Goal: Task Accomplishment & Management: Complete application form

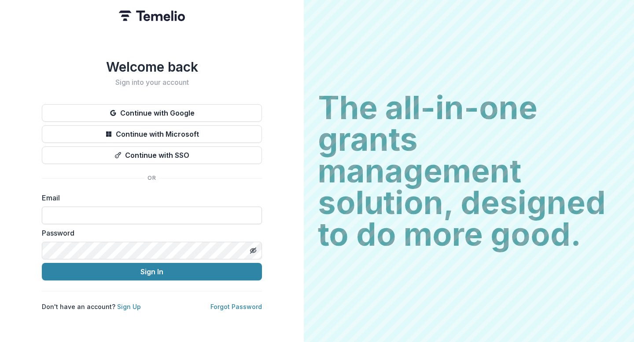
click at [90, 209] on input at bounding box center [152, 216] width 220 height 18
type input "**********"
click at [254, 247] on icon "Toggle password visibility" at bounding box center [252, 250] width 7 height 7
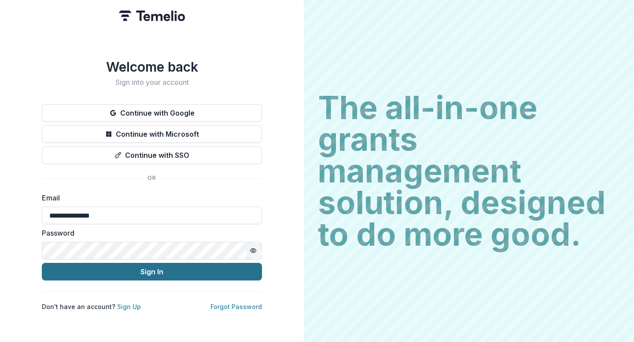
click at [147, 271] on button "Sign In" at bounding box center [152, 272] width 220 height 18
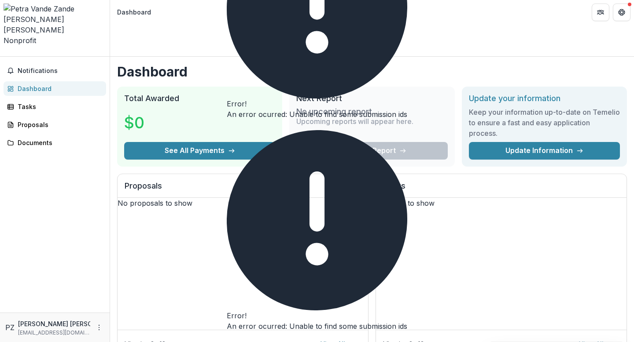
click at [4, 54] on icon "Open entity switcher" at bounding box center [4, 54] width 0 height 0
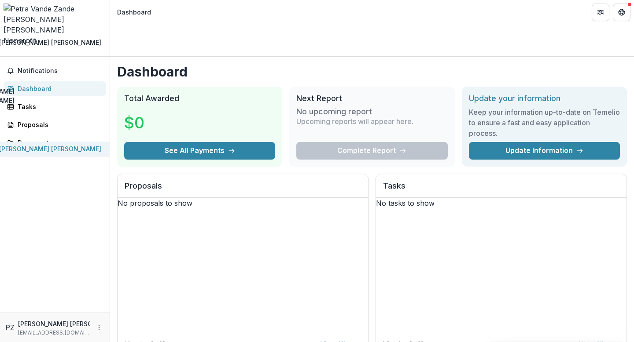
click at [62, 144] on div "[PERSON_NAME] [PERSON_NAME]" at bounding box center [50, 148] width 102 height 9
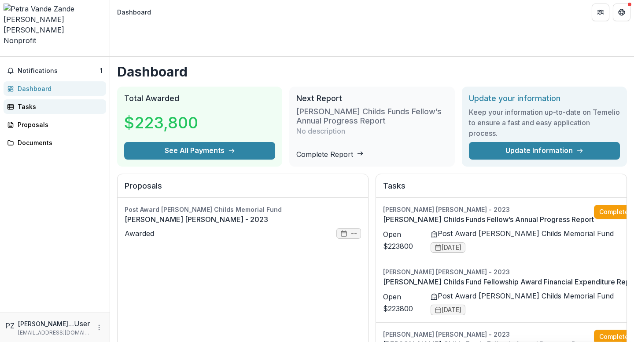
click at [31, 102] on div "Tasks" at bounding box center [58, 106] width 81 height 9
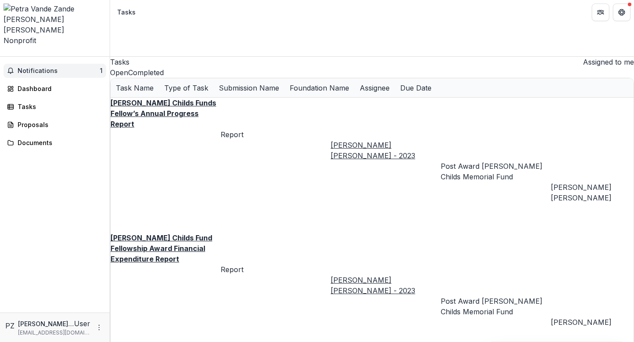
click at [42, 67] on span "Notifications" at bounding box center [59, 70] width 82 height 7
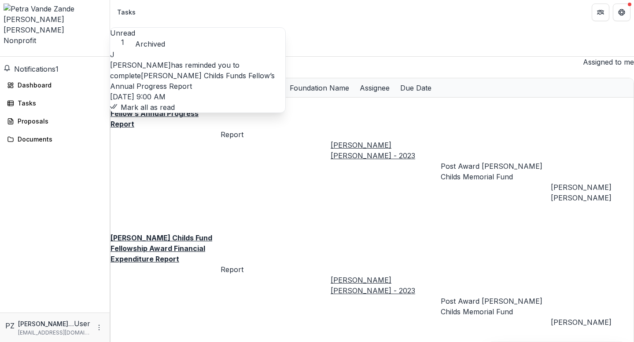
click at [175, 113] on button "Mark all as read" at bounding box center [142, 107] width 65 height 11
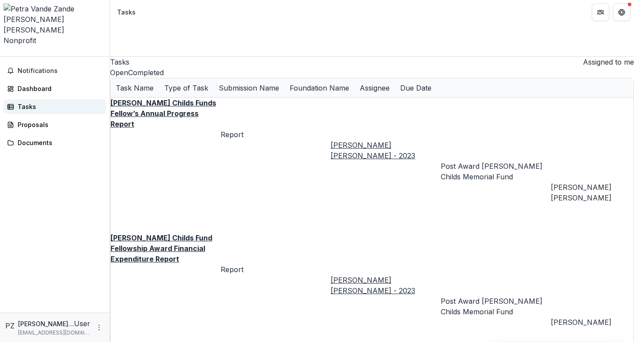
click at [34, 102] on div "Tasks" at bounding box center [58, 106] width 81 height 9
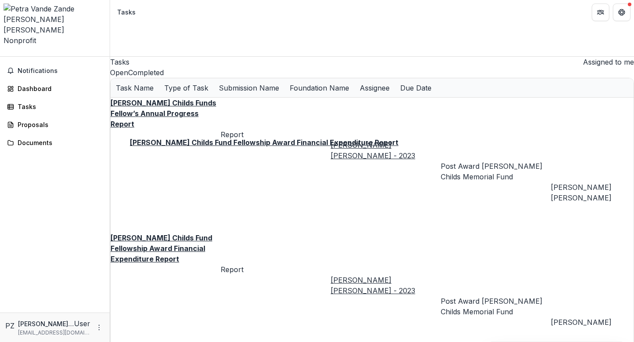
click at [192, 234] on u "[PERSON_NAME] Childs Fund Fellowship Award Financial Expenditure Report" at bounding box center [161, 249] width 102 height 30
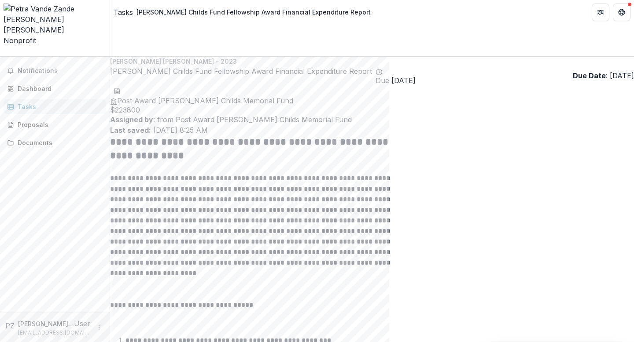
click at [132, 12] on div "Tasks" at bounding box center [123, 12] width 19 height 11
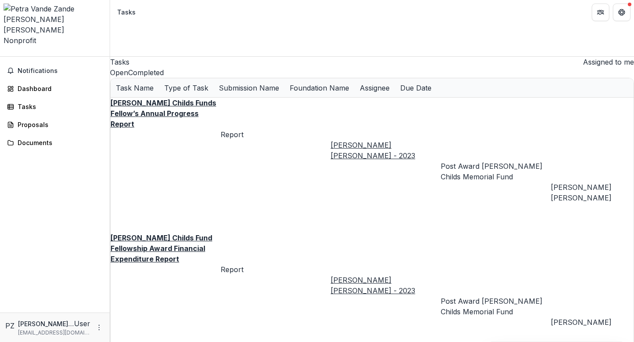
scroll to position [0, 40]
click at [172, 106] on u "[PERSON_NAME] Childs Funds Fellow’s Annual Progress Report" at bounding box center [163, 114] width 106 height 30
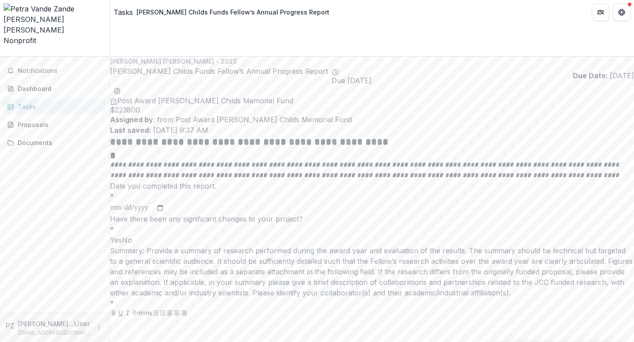
click at [165, 212] on input "Date you completed this report. *" at bounding box center [137, 207] width 55 height 11
type input "**********"
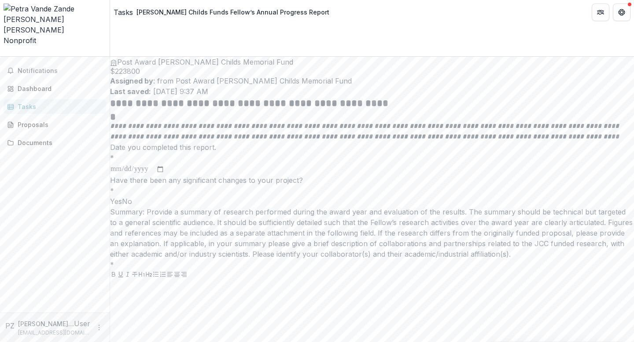
scroll to position [48, 0]
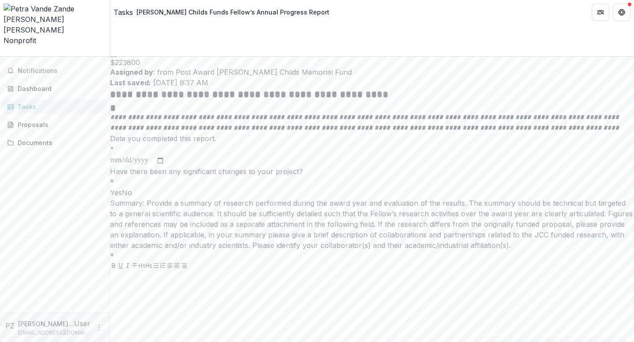
click at [122, 197] on span at bounding box center [122, 192] width 0 height 9
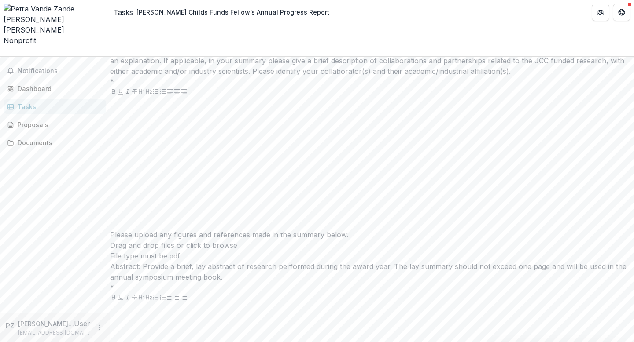
scroll to position [224, 0]
click at [221, 208] on div at bounding box center [372, 161] width 524 height 132
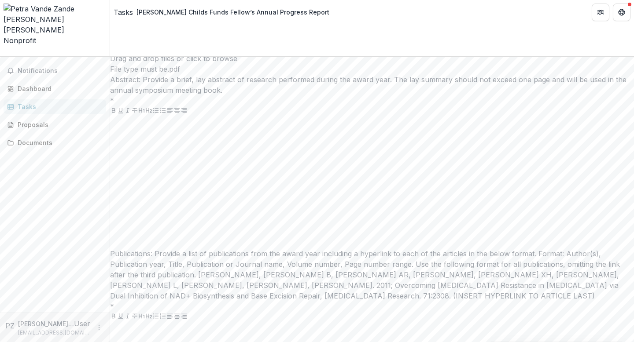
scroll to position [1102, 0]
click at [341, 62] on div "Drag and drop files or click to browse" at bounding box center [372, 56] width 524 height 11
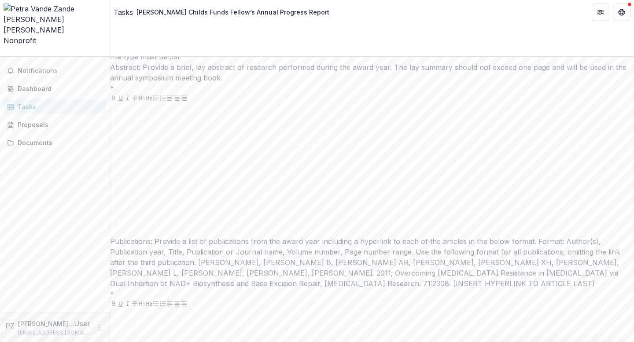
type input "**********"
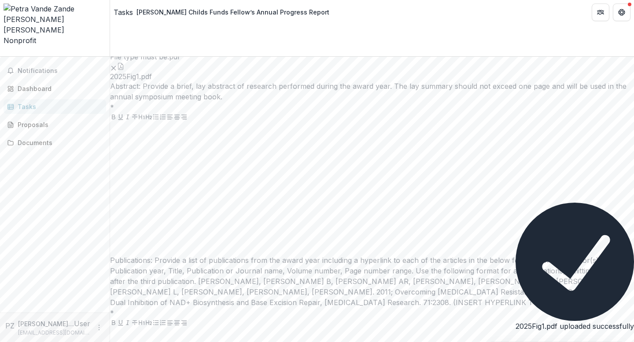
click at [124, 70] on button "button" at bounding box center [120, 66] width 7 height 7
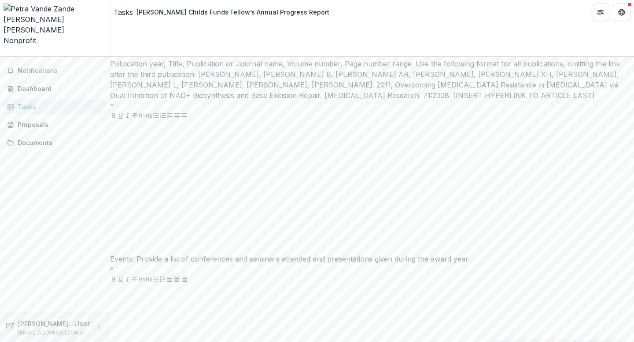
scroll to position [1341, 0]
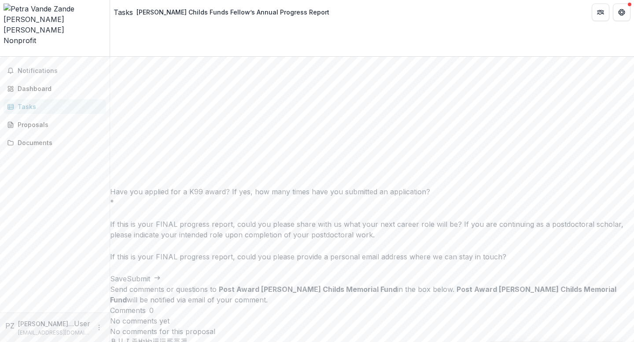
scroll to position [1583, 0]
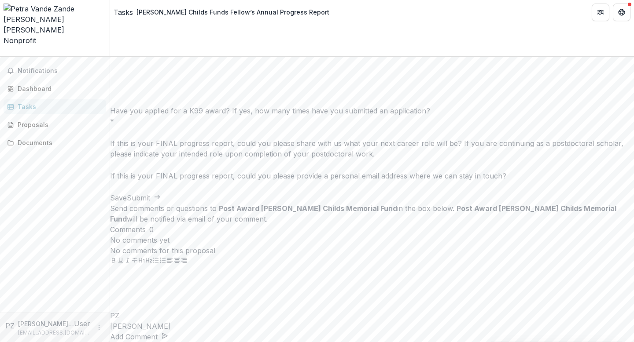
scroll to position [1816, 0]
click at [225, 106] on div at bounding box center [372, 40] width 524 height 132
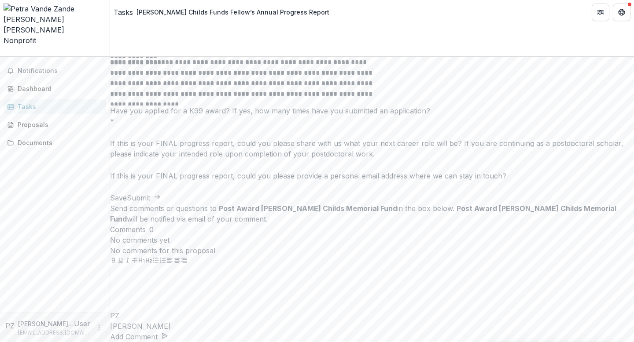
scroll to position [1867, 0]
click at [535, 237] on div "Send comments or questions to Post Award [PERSON_NAME] Childs Memorial Fund in …" at bounding box center [372, 272] width 524 height 139
click at [180, 138] on input "Have you applied for a K99 award? If yes, how many times have you submitted an …" at bounding box center [145, 133] width 70 height 11
type input "**********"
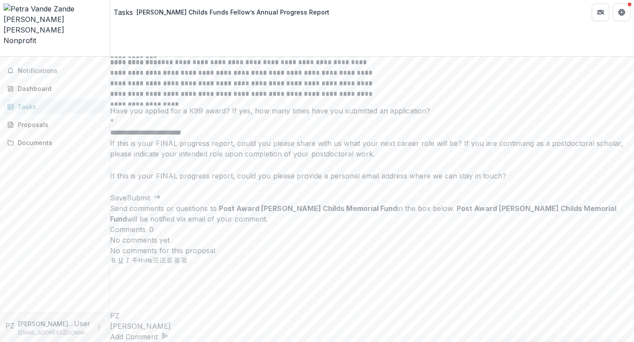
click at [127, 203] on button "Save" at bounding box center [118, 198] width 17 height 11
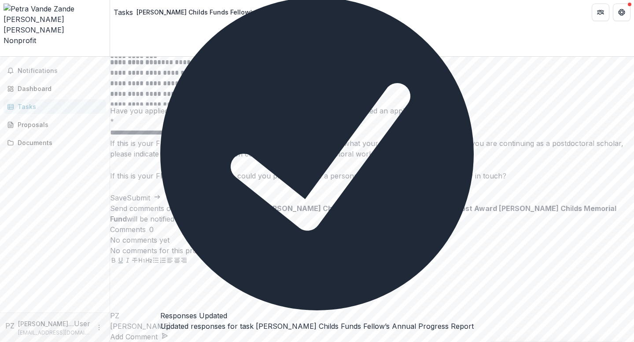
click at [171, 340] on icon "Close" at bounding box center [165, 345] width 11 height 11
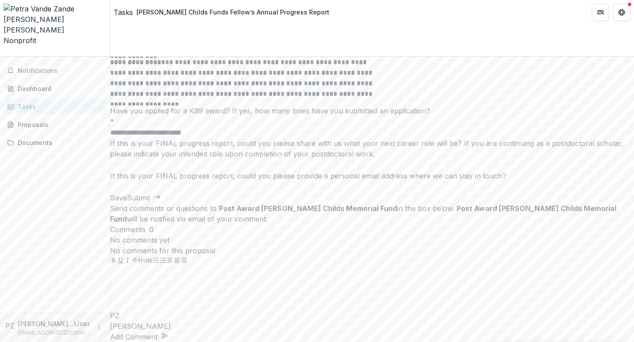
click at [533, 282] on div at bounding box center [372, 289] width 524 height 44
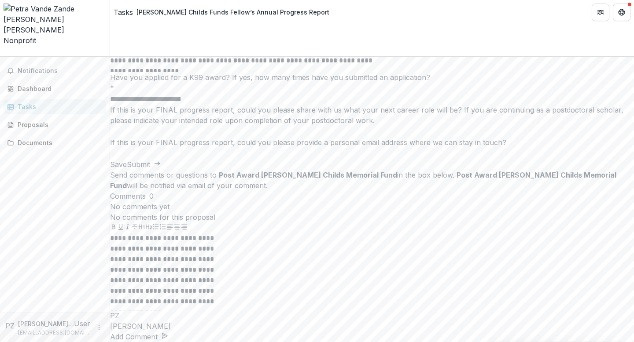
click at [168, 332] on button "Add Comment" at bounding box center [139, 337] width 58 height 11
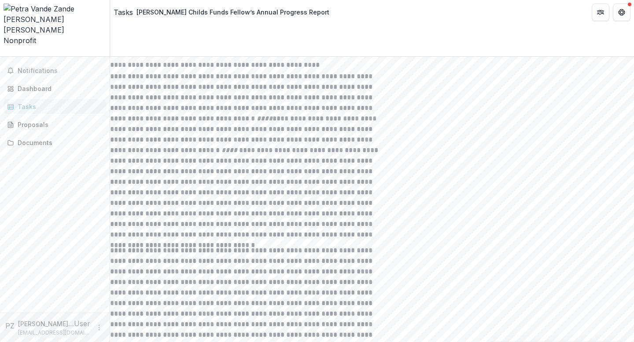
scroll to position [0, 0]
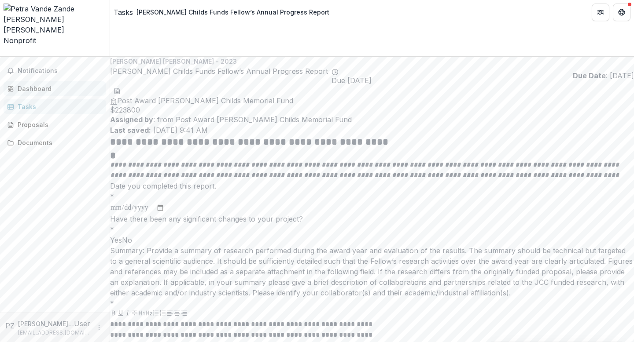
click at [44, 84] on div "Dashboard" at bounding box center [58, 88] width 81 height 9
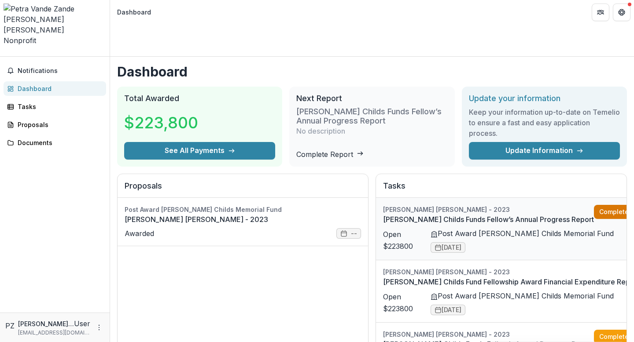
click at [594, 205] on link "Complete" at bounding box center [619, 212] width 51 height 14
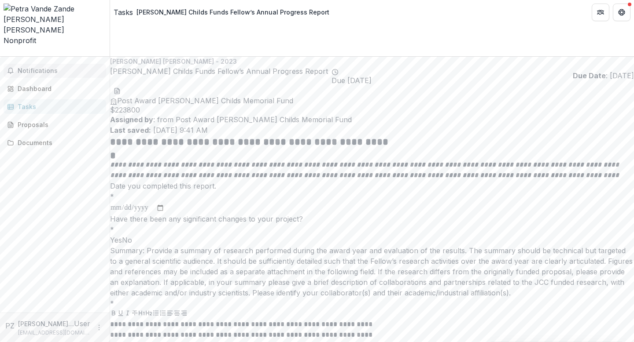
click at [34, 67] on span "Notifications" at bounding box center [60, 70] width 85 height 7
click at [37, 81] on div "Dashboard" at bounding box center [58, 85] width 81 height 9
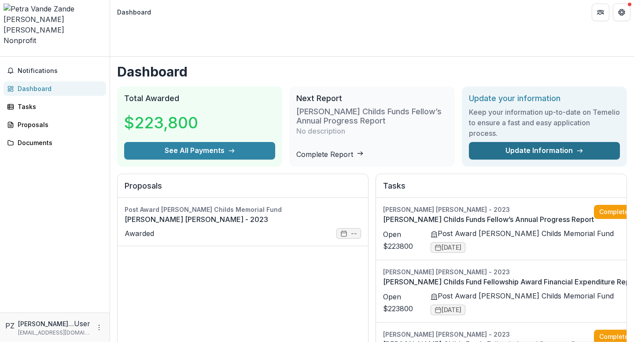
click at [522, 142] on link "Update Information" at bounding box center [544, 151] width 151 height 18
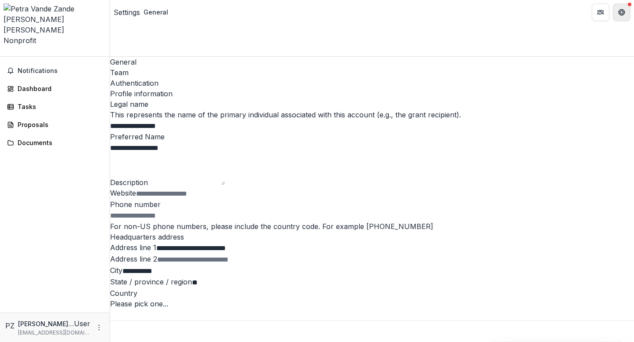
click at [621, 8] on button "Get Help" at bounding box center [621, 13] width 18 height 18
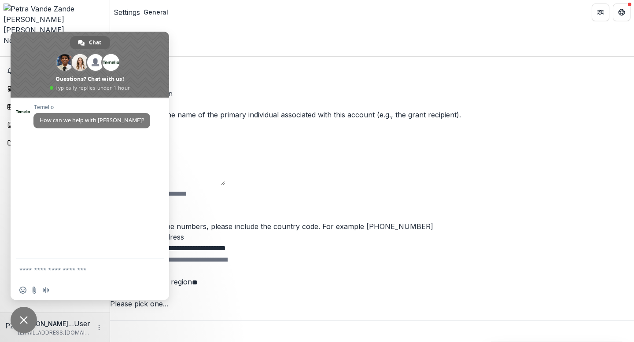
click at [26, 318] on span "Close chat" at bounding box center [24, 320] width 8 height 8
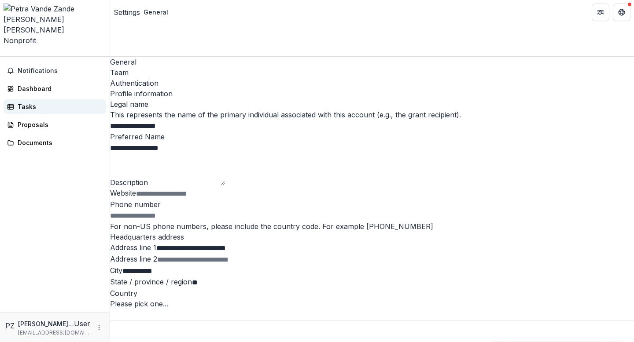
click at [26, 102] on div "Tasks" at bounding box center [58, 106] width 81 height 9
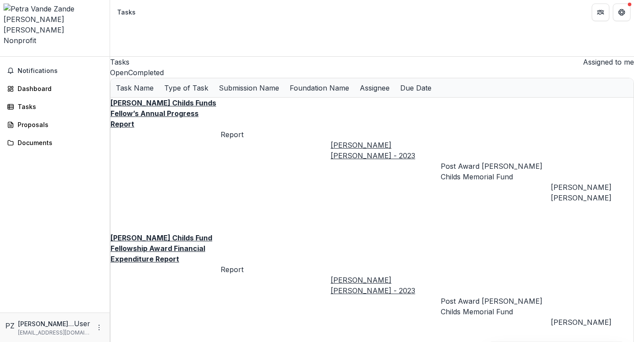
click at [4, 54] on icon "Open entity switcher" at bounding box center [4, 54] width 0 height 0
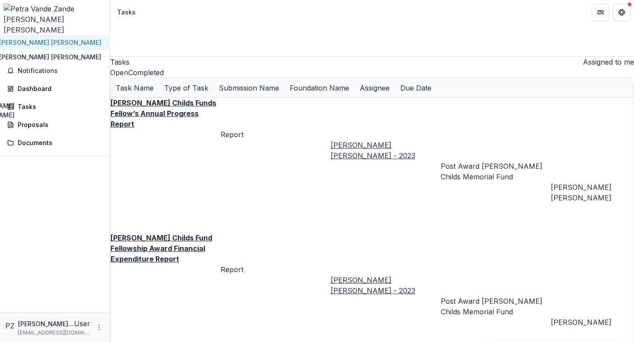
click at [66, 47] on div "[PERSON_NAME] [PERSON_NAME]" at bounding box center [50, 42] width 102 height 9
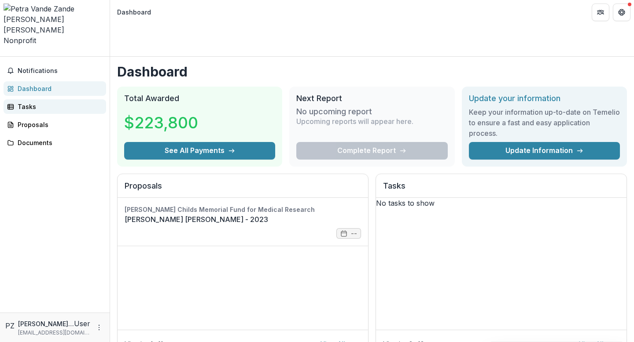
click at [30, 102] on div "Tasks" at bounding box center [58, 106] width 81 height 9
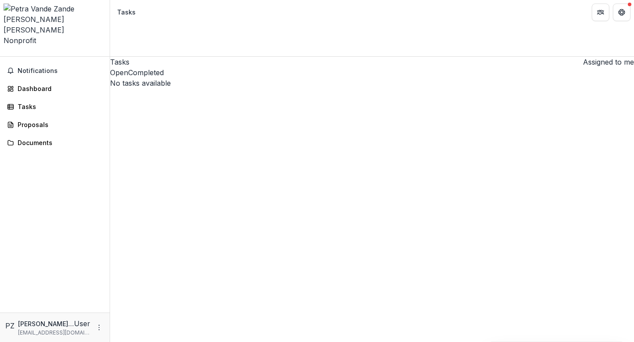
click at [9, 55] on polyline "Open entity switcher" at bounding box center [7, 56] width 3 height 2
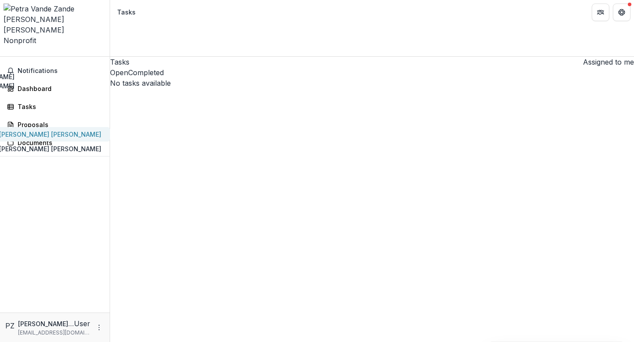
click at [62, 130] on div "[PERSON_NAME] [PERSON_NAME]" at bounding box center [50, 134] width 102 height 9
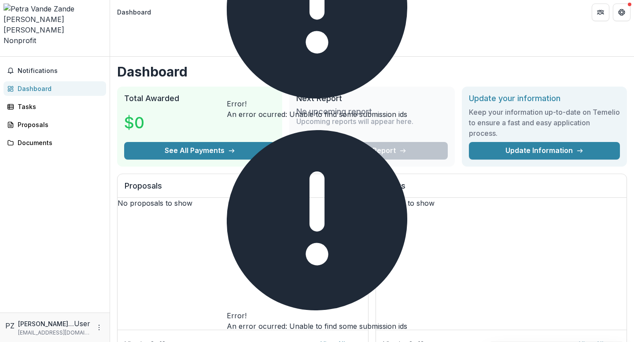
click at [4, 54] on icon "Open entity switcher" at bounding box center [4, 54] width 0 height 0
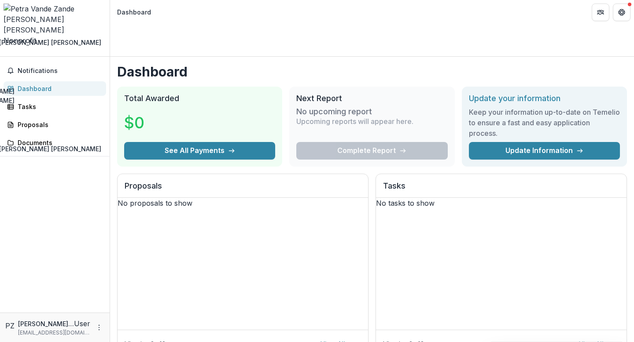
click at [53, 212] on div "Notifications Dashboard Tasks Proposals Documents" at bounding box center [55, 185] width 110 height 256
click at [100, 331] on icon "More" at bounding box center [98, 327] width 7 height 7
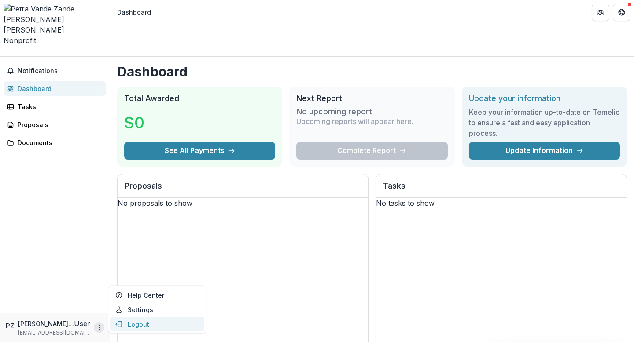
click at [139, 325] on button "Logout" at bounding box center [157, 324] width 94 height 15
